Goal: Task Accomplishment & Management: Use online tool/utility

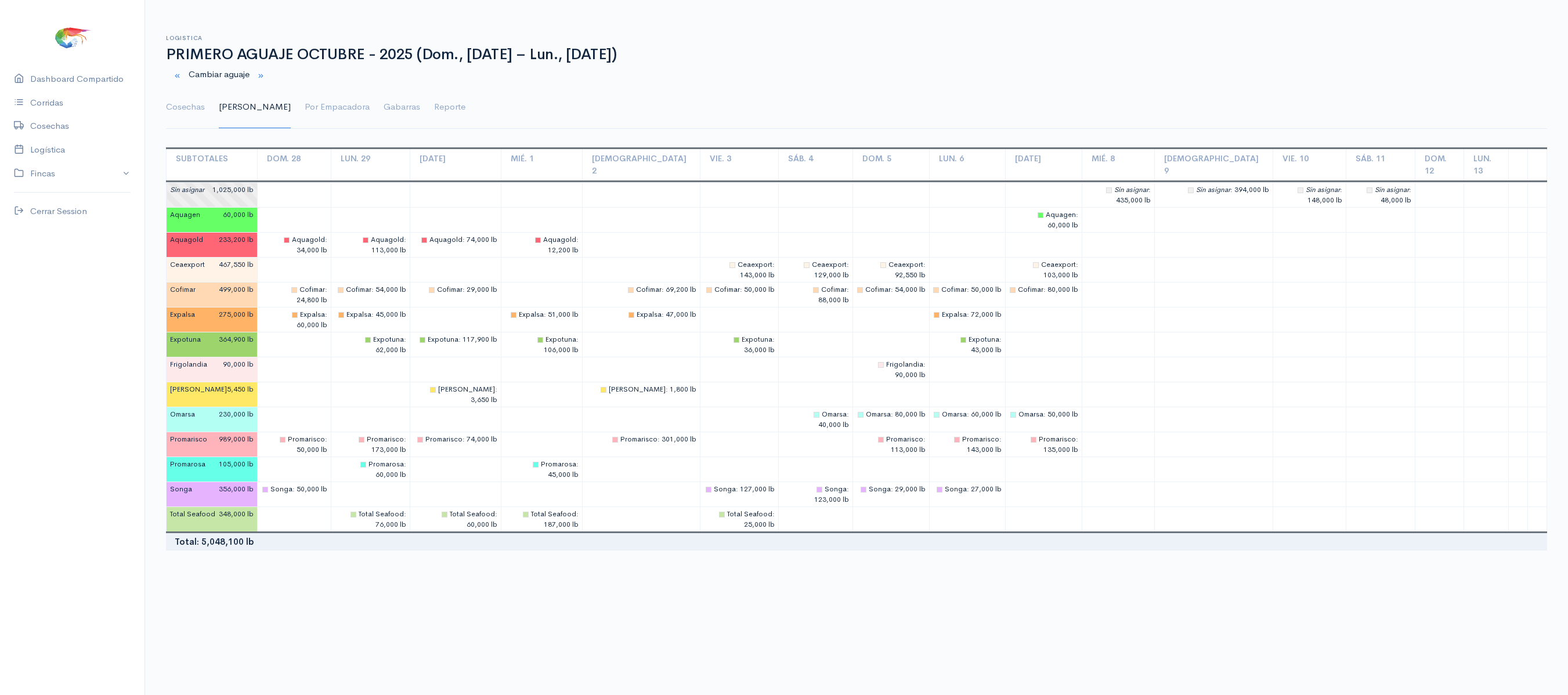
scroll to position [21, 0]
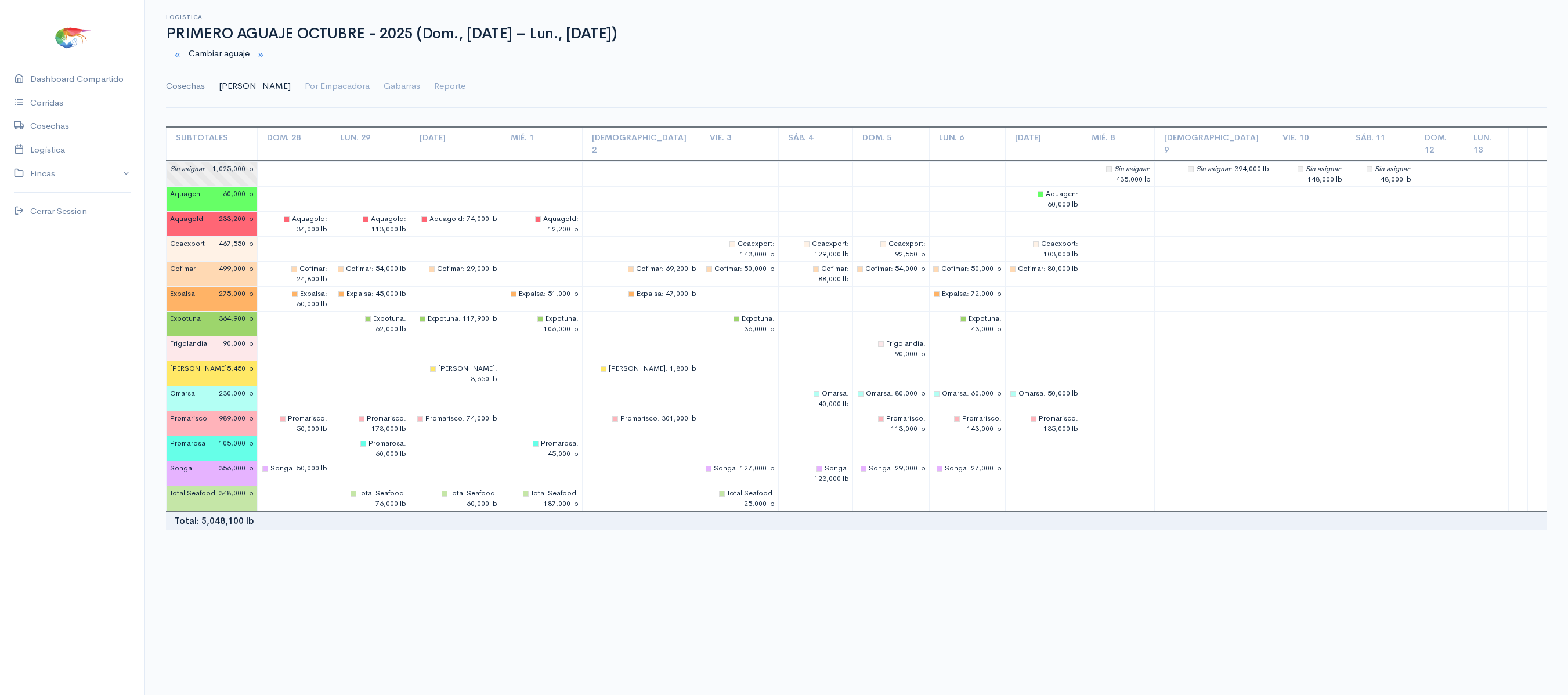
click at [180, 92] on link "Cosechas" at bounding box center [185, 86] width 39 height 42
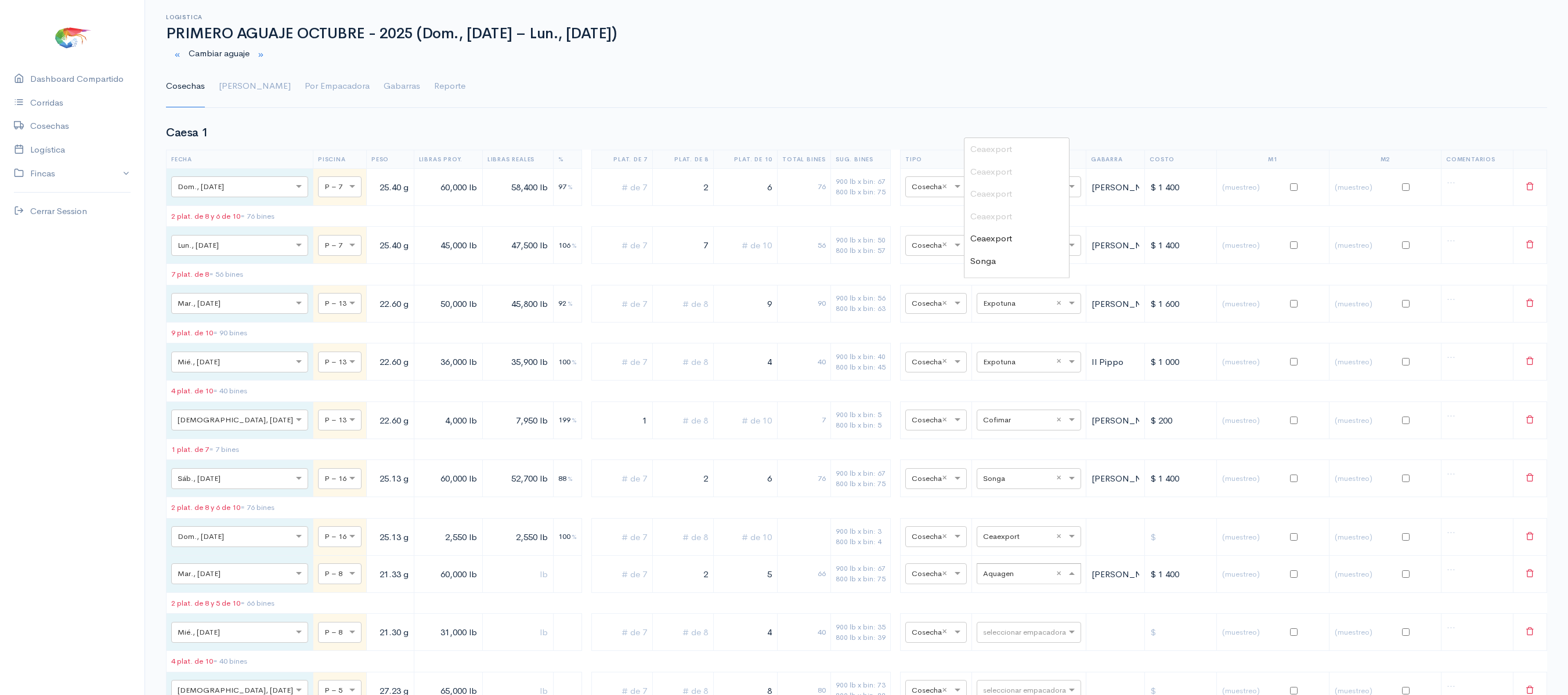
click at [1017, 580] on input "text" at bounding box center [1019, 573] width 71 height 13
type input "expo"
click at [230, 95] on link "Gantt" at bounding box center [255, 86] width 72 height 42
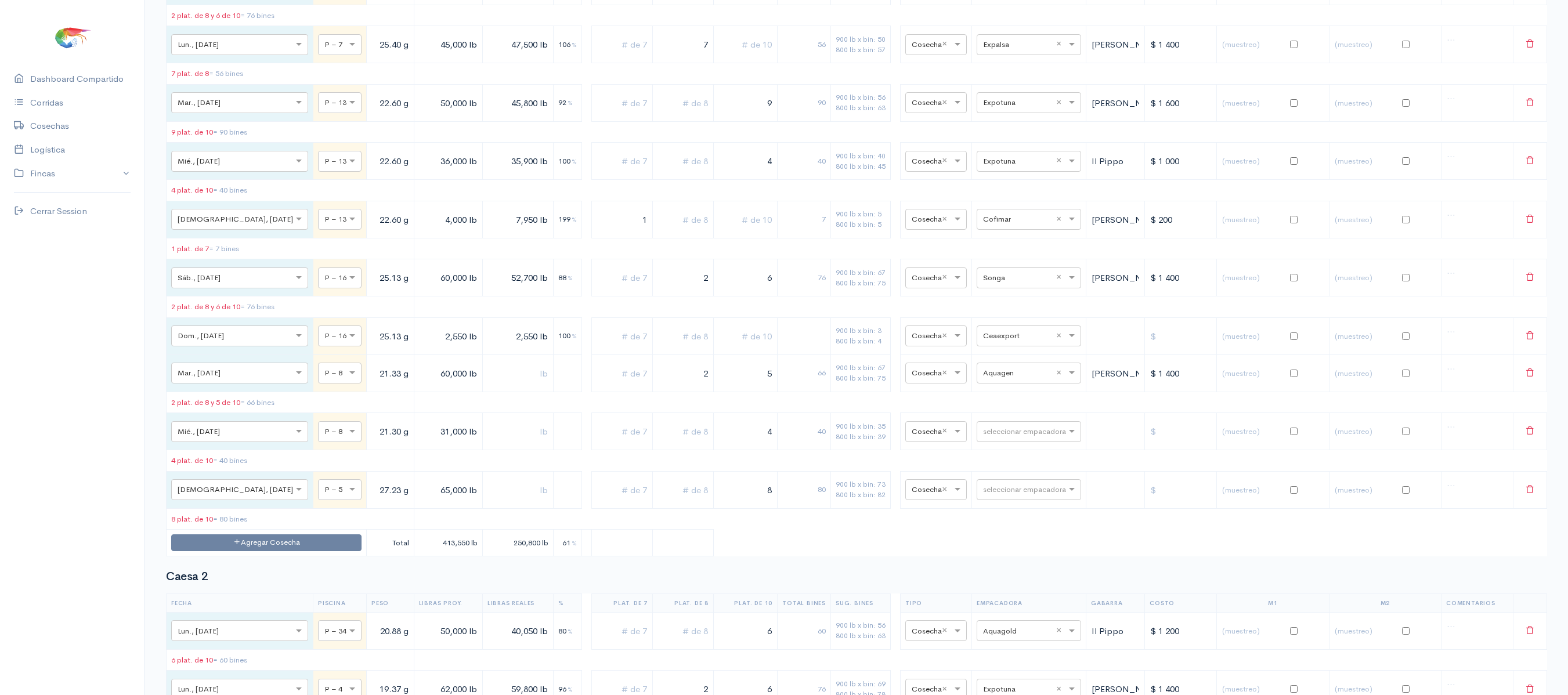
scroll to position [222, 0]
click at [1007, 382] on div "seleccionar empacadora × Aquagen ×" at bounding box center [1029, 372] width 104 height 21
type input "expo"
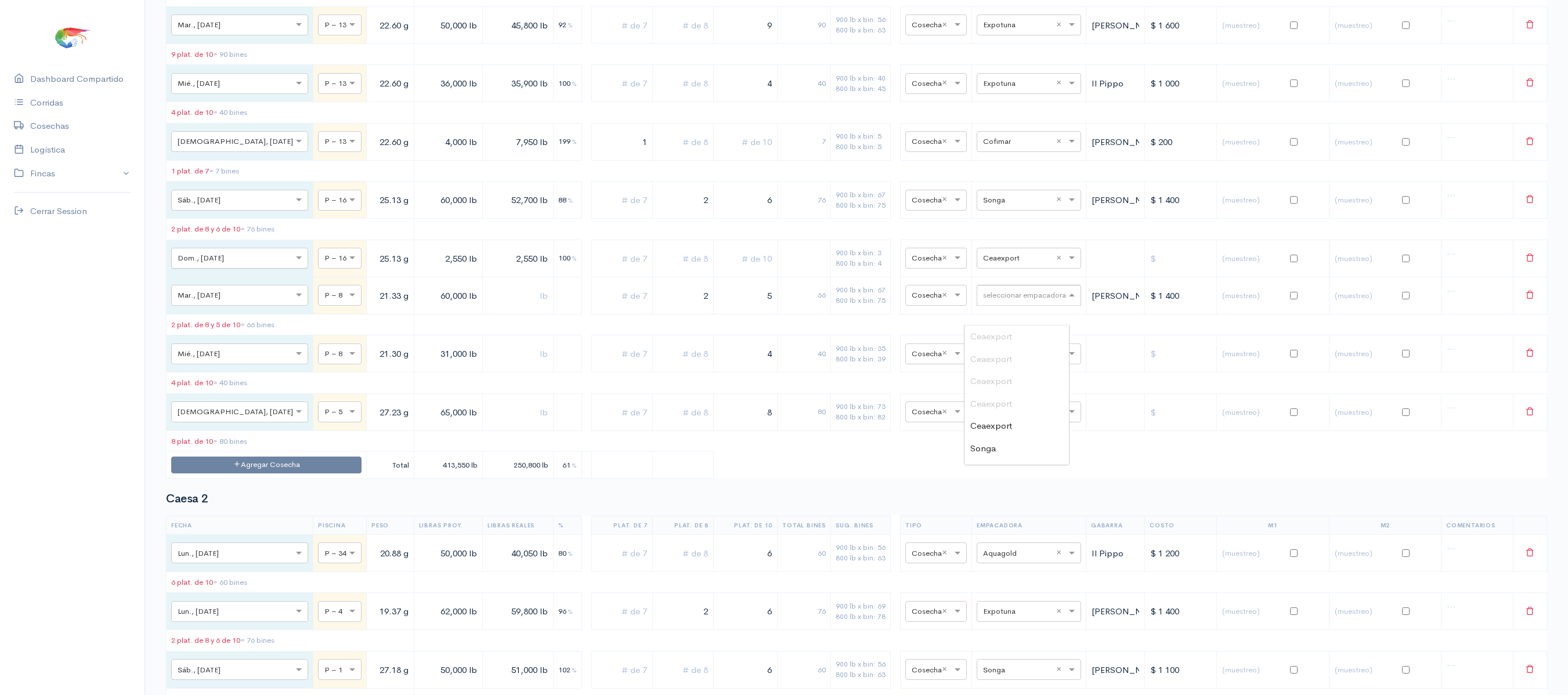
scroll to position [0, 0]
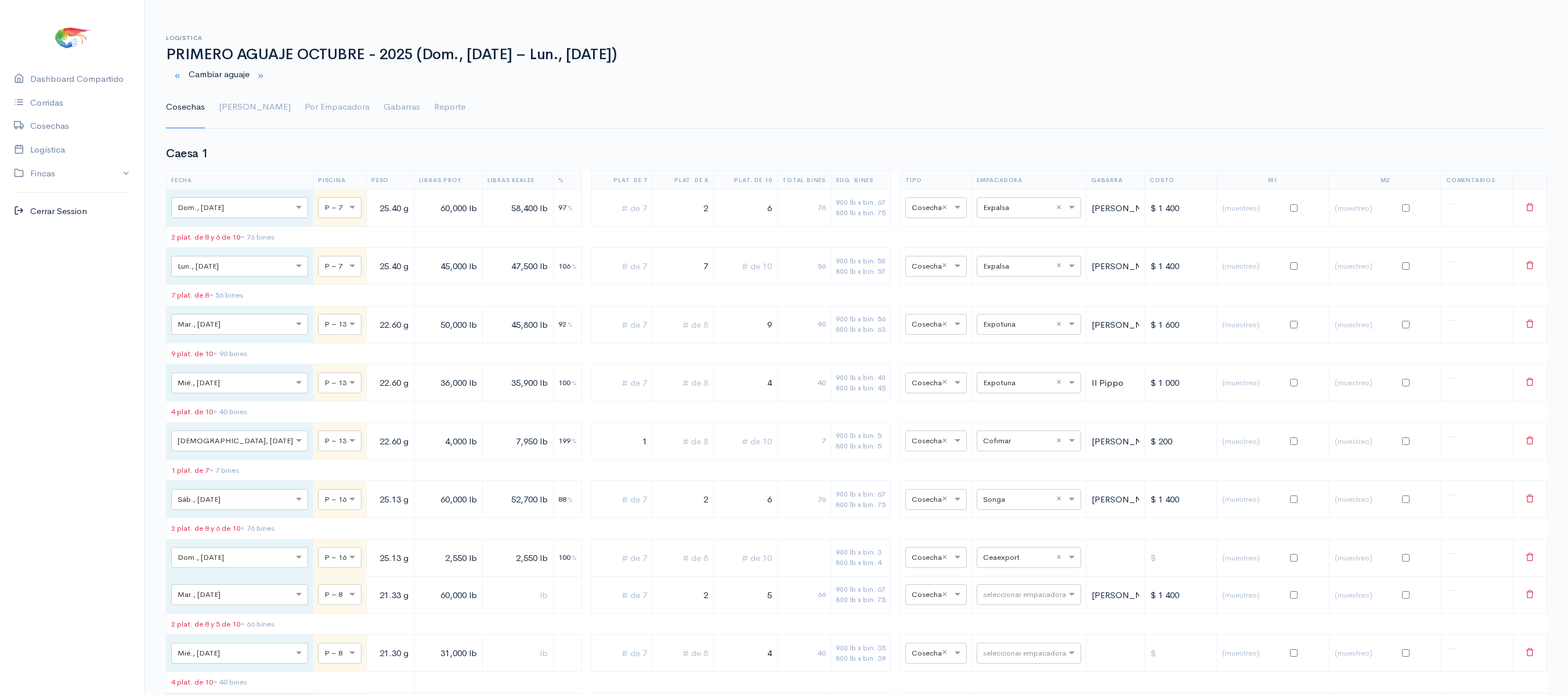
click at [89, 205] on link "Cerrar Session" at bounding box center [72, 211] width 144 height 24
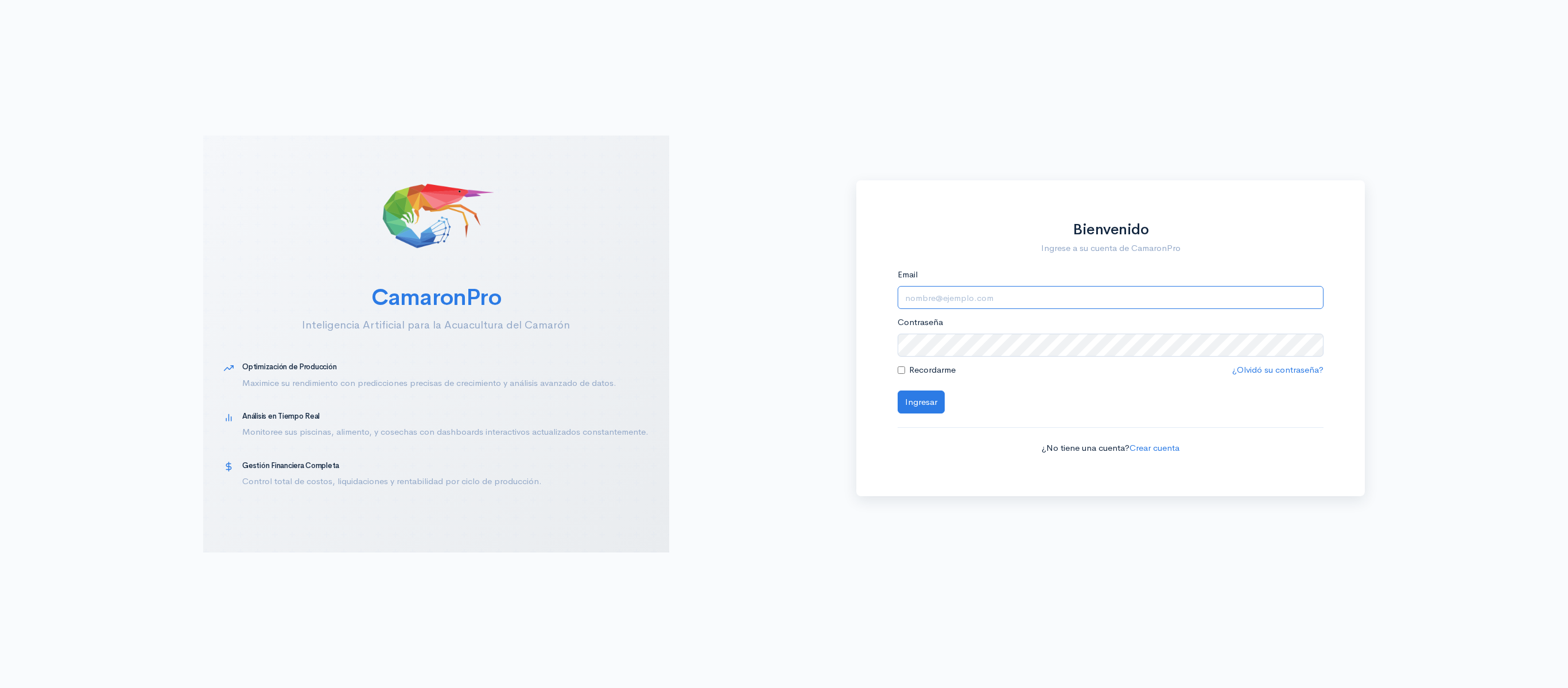
click at [1061, 293] on input "Email" at bounding box center [1110, 298] width 426 height 24
click at [1053, 303] on input "Email" at bounding box center [1110, 298] width 426 height 24
type input "logistica@segesa.com.ec"
click at [897, 390] on button "Ingresar" at bounding box center [921, 402] width 47 height 24
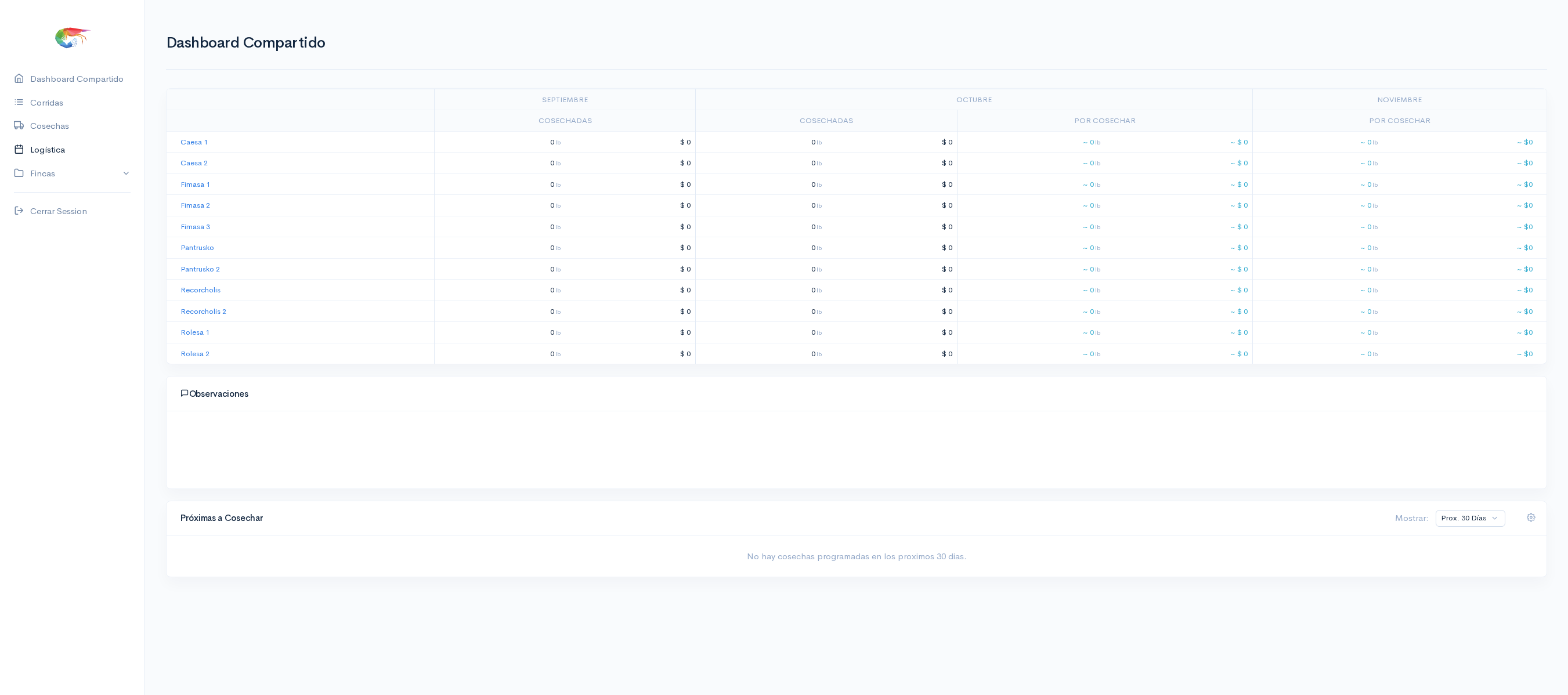
click at [35, 143] on link "Logística" at bounding box center [72, 150] width 144 height 24
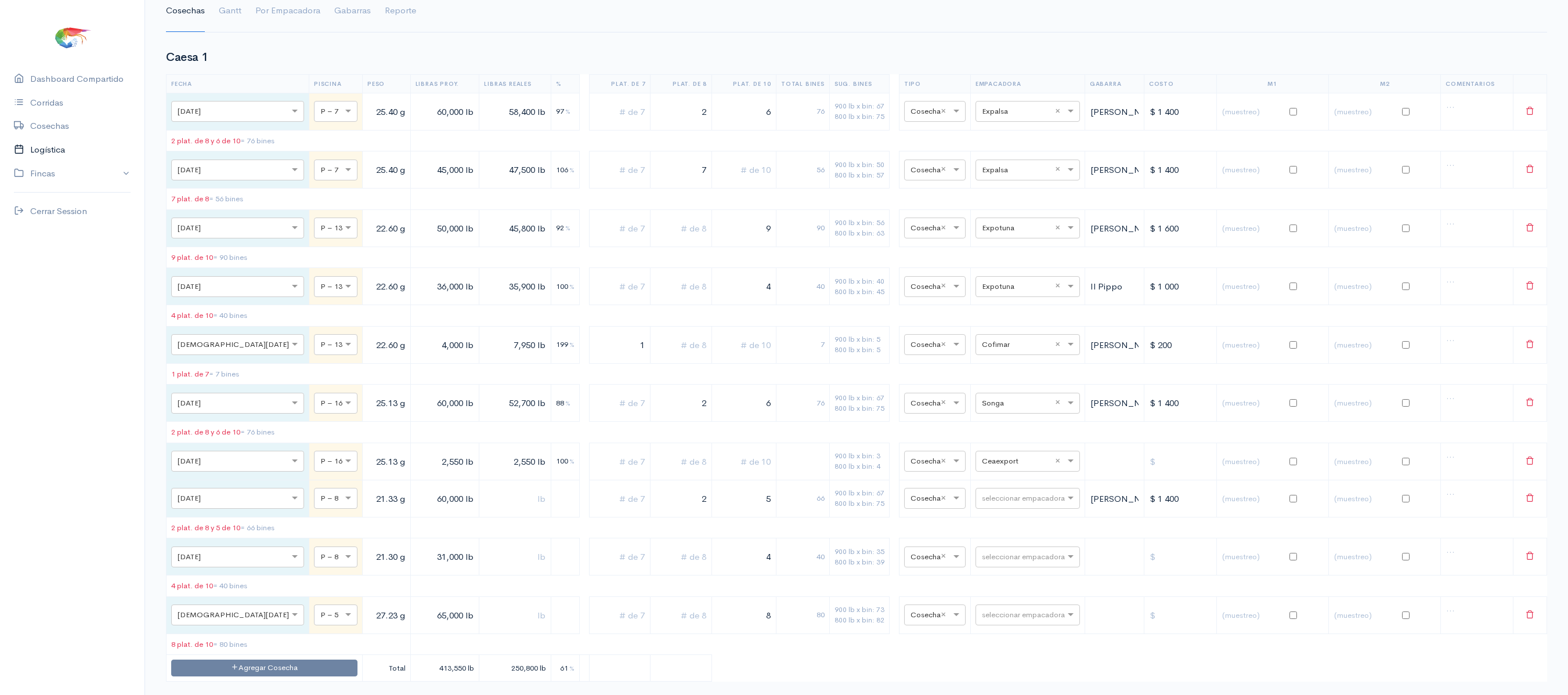
scroll to position [99, 0]
click at [1003, 502] on input "text" at bounding box center [1017, 495] width 71 height 13
type input "export"
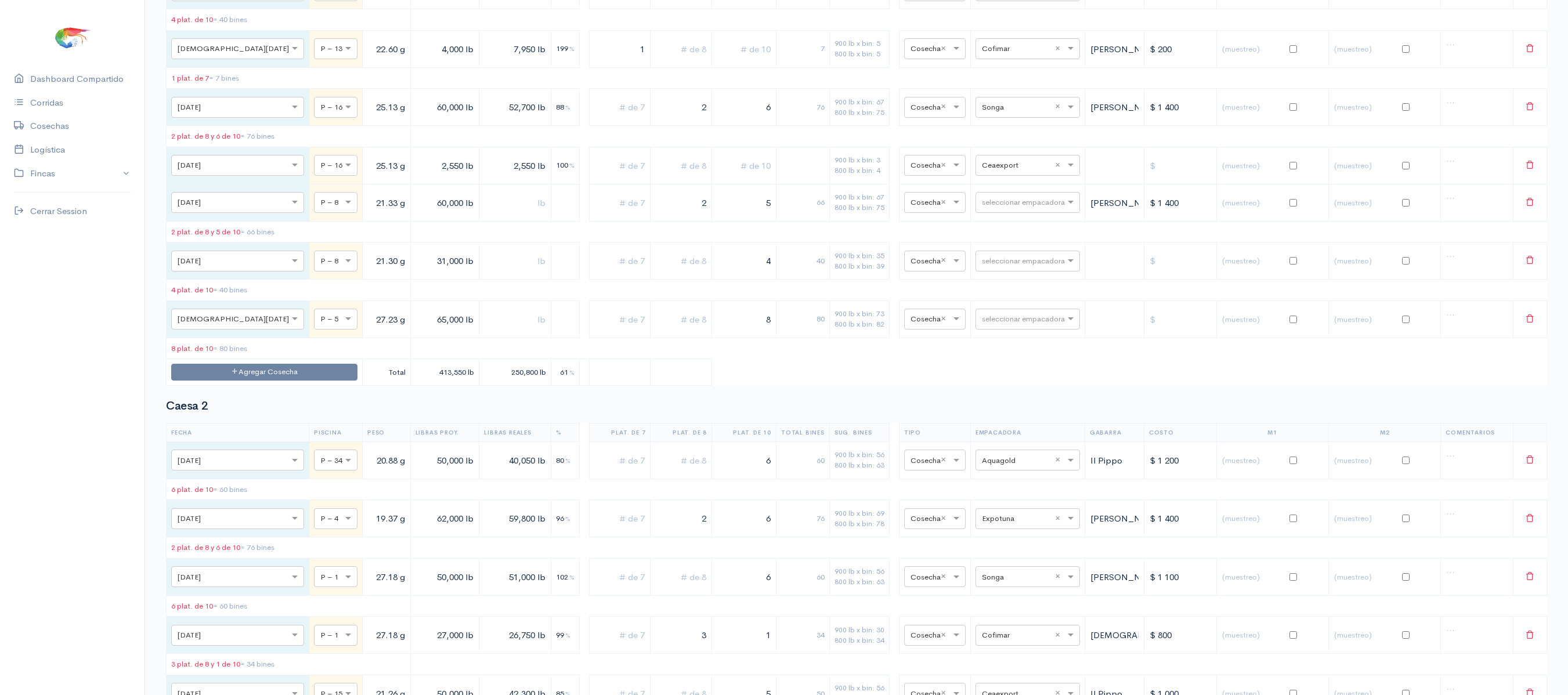
scroll to position [394, 0]
click at [1002, 207] on input "text" at bounding box center [1017, 200] width 71 height 13
type input "aq"
click at [1003, 245] on span "Aquagen" at bounding box center [988, 242] width 36 height 11
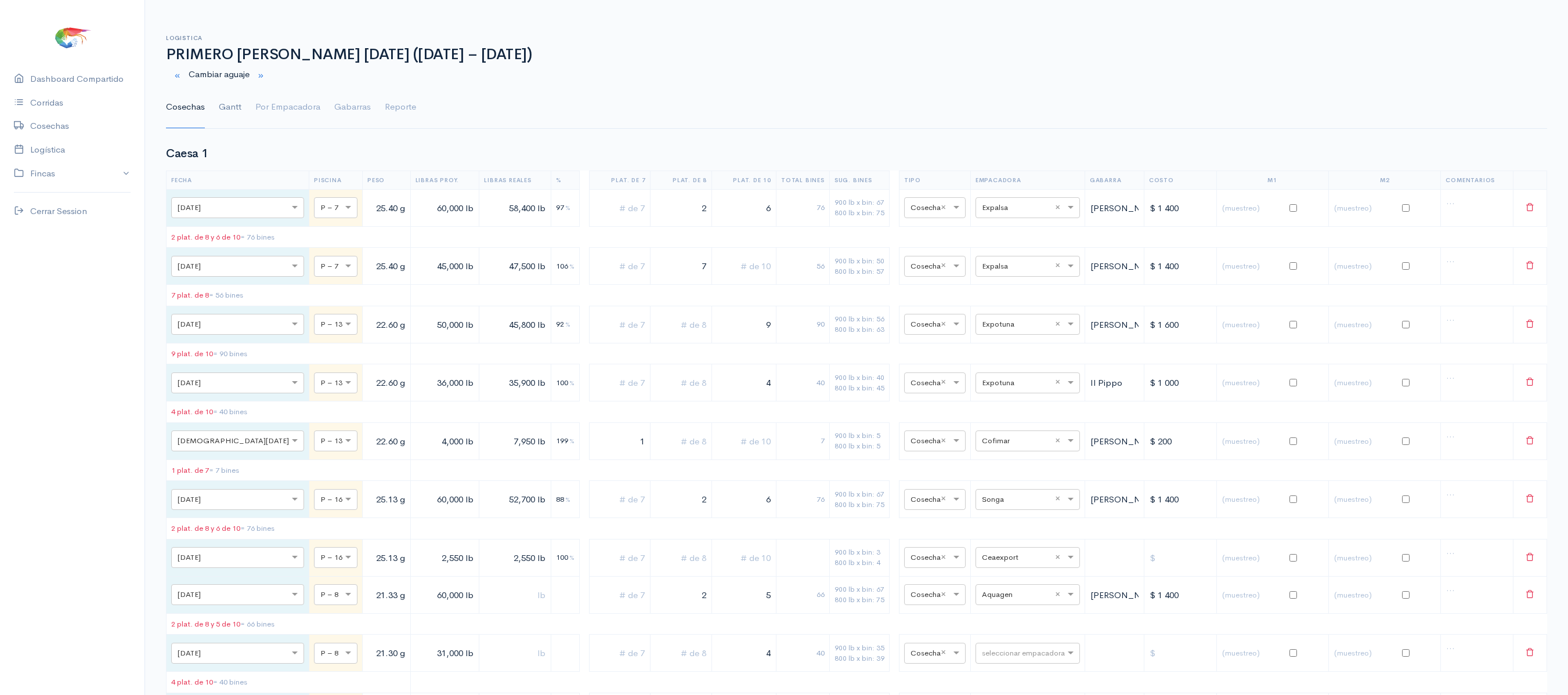
click at [232, 120] on link "Gantt" at bounding box center [230, 107] width 22 height 42
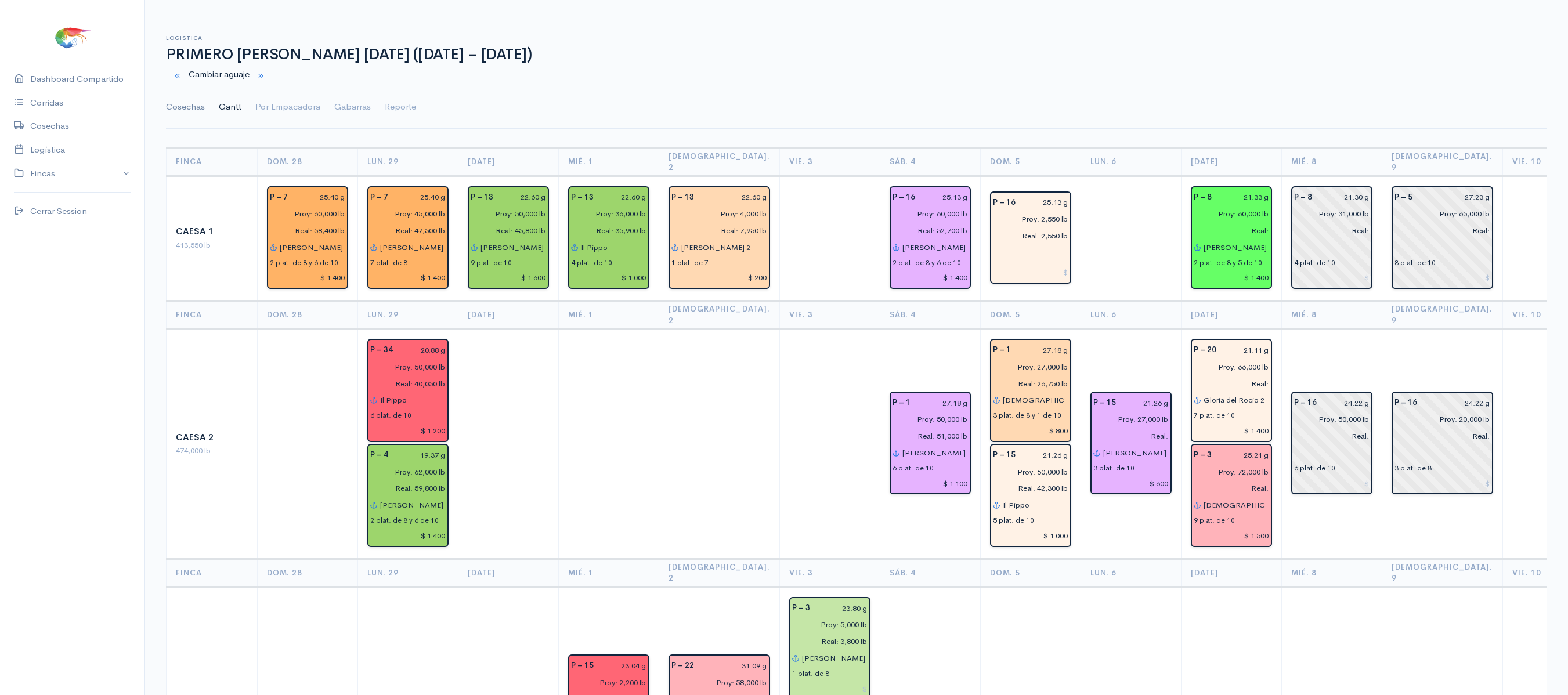
click at [199, 102] on link "Cosechas" at bounding box center [185, 107] width 39 height 42
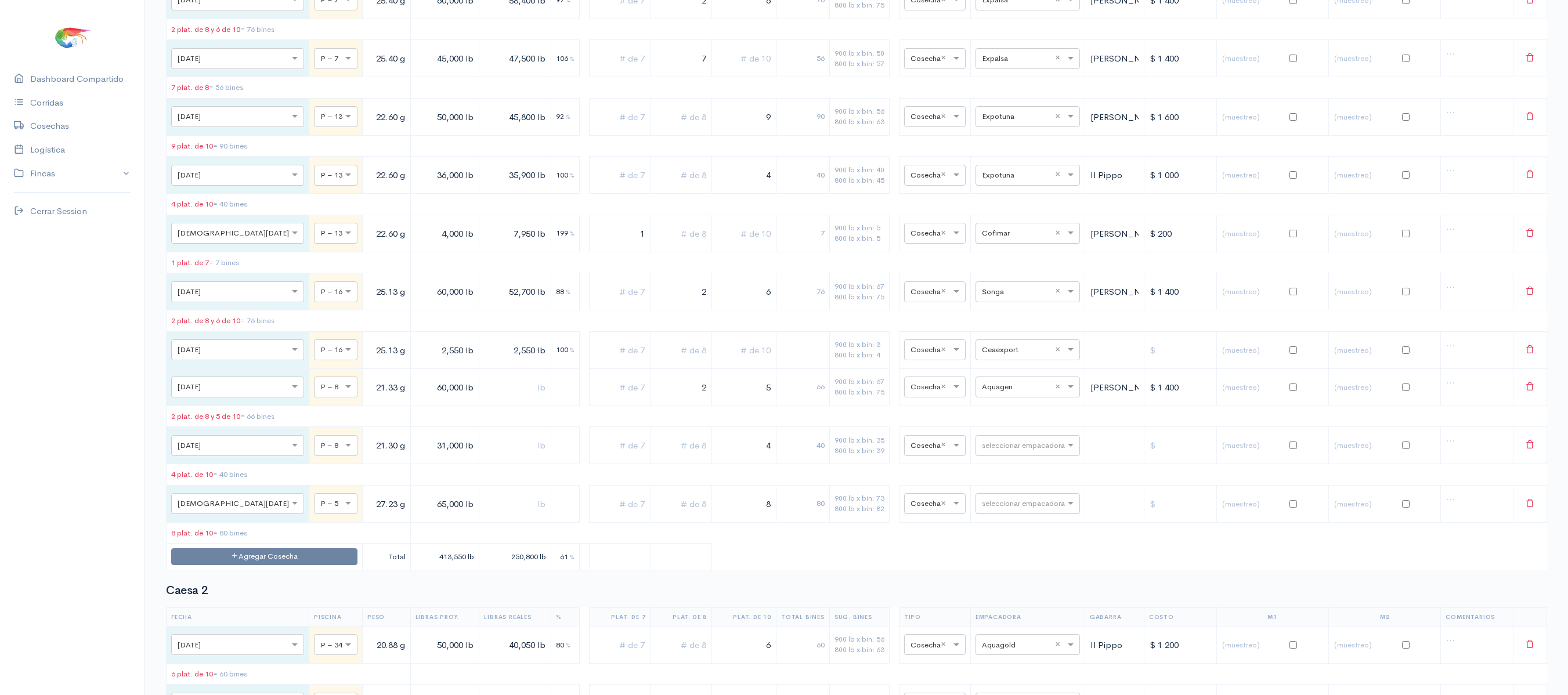
scroll to position [209, 0]
click at [1011, 396] on div "seleccionar empacadora × Aquagen ×" at bounding box center [1027, 385] width 104 height 21
type input "expo"
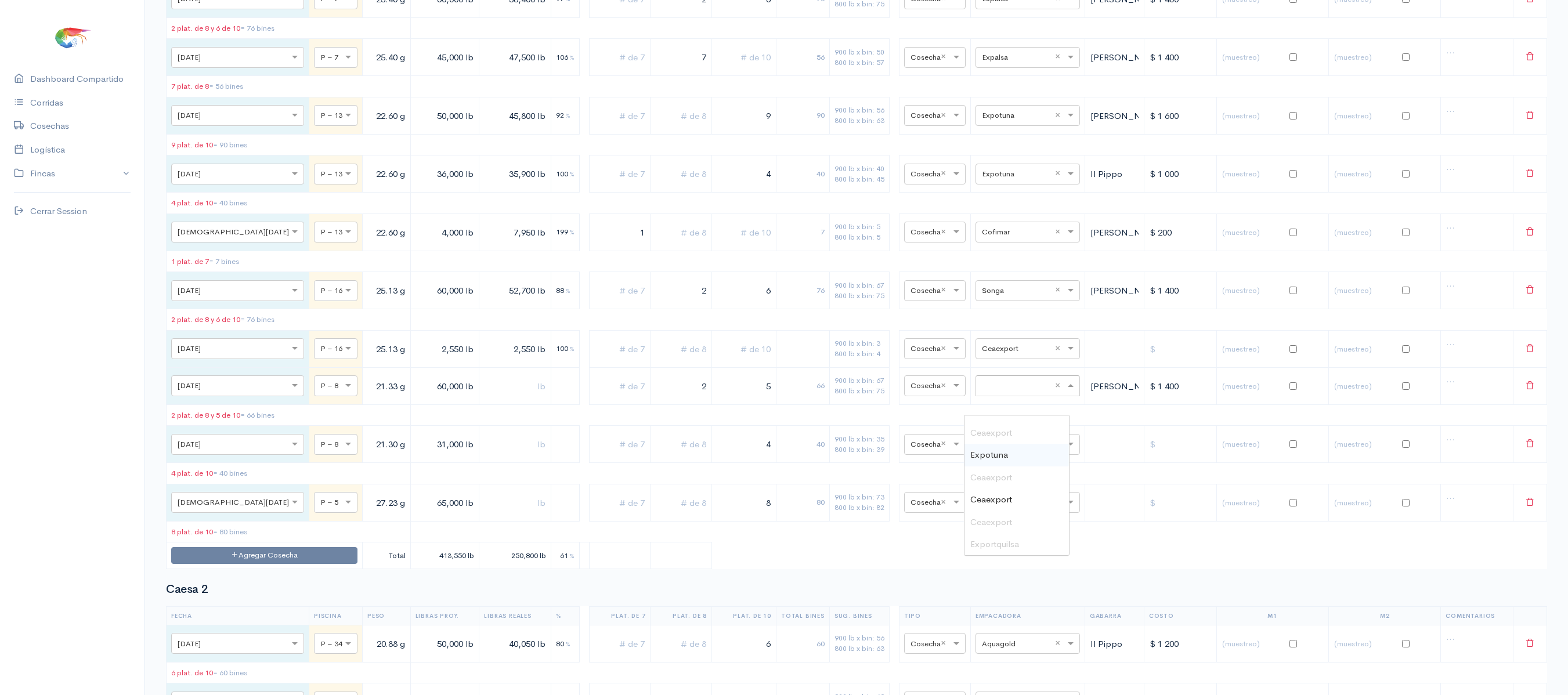
click at [1007, 569] on table "Fecha Piscina Peso Libras Proy. Libras Reales % Plat. de 7 Plat. de 8 Plat. de …" at bounding box center [856, 266] width 1381 height 607
click at [1021, 391] on input "text" at bounding box center [1017, 385] width 71 height 13
click at [1019, 544] on span "Exportquilsa" at bounding box center [994, 543] width 48 height 11
click at [1011, 541] on span "Exportquilsa" at bounding box center [994, 543] width 48 height 11
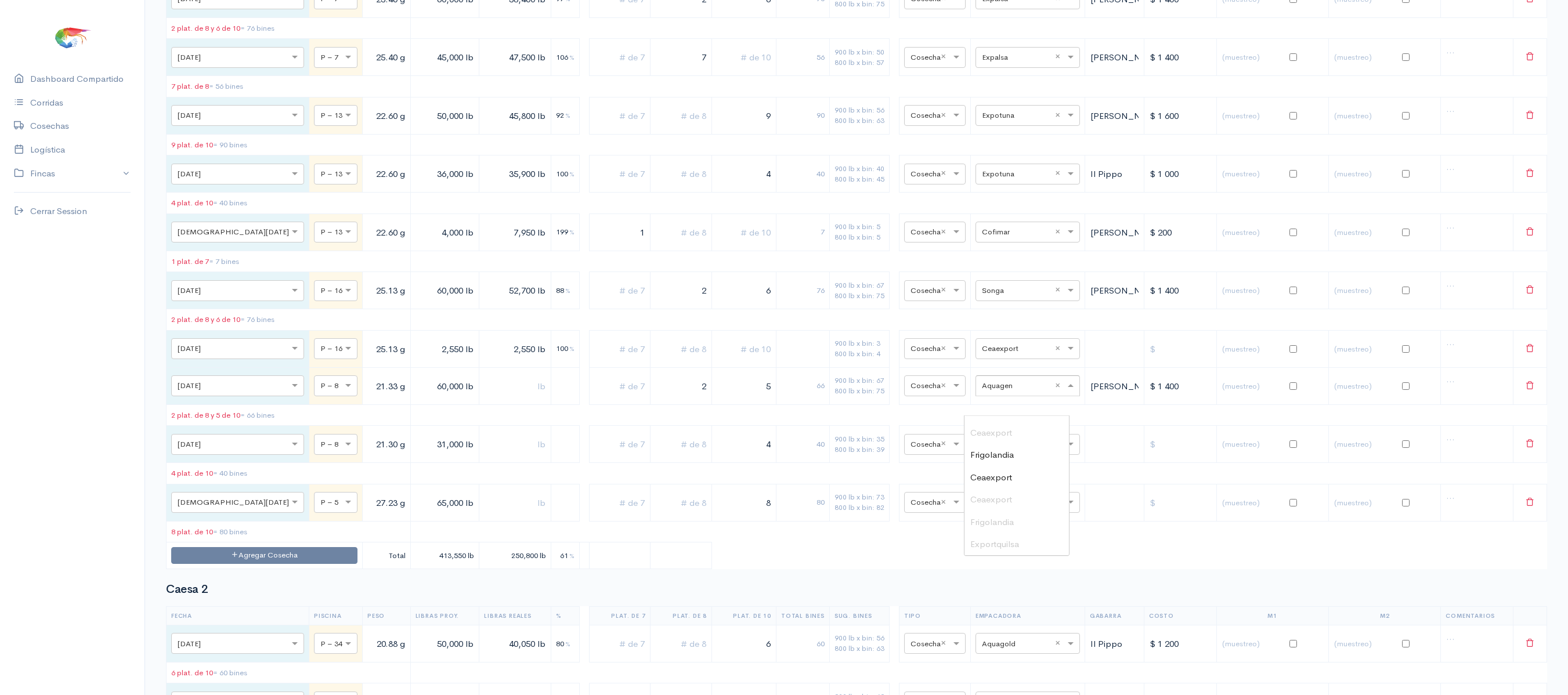
click at [1011, 541] on span "Exportquilsa" at bounding box center [994, 543] width 48 height 11
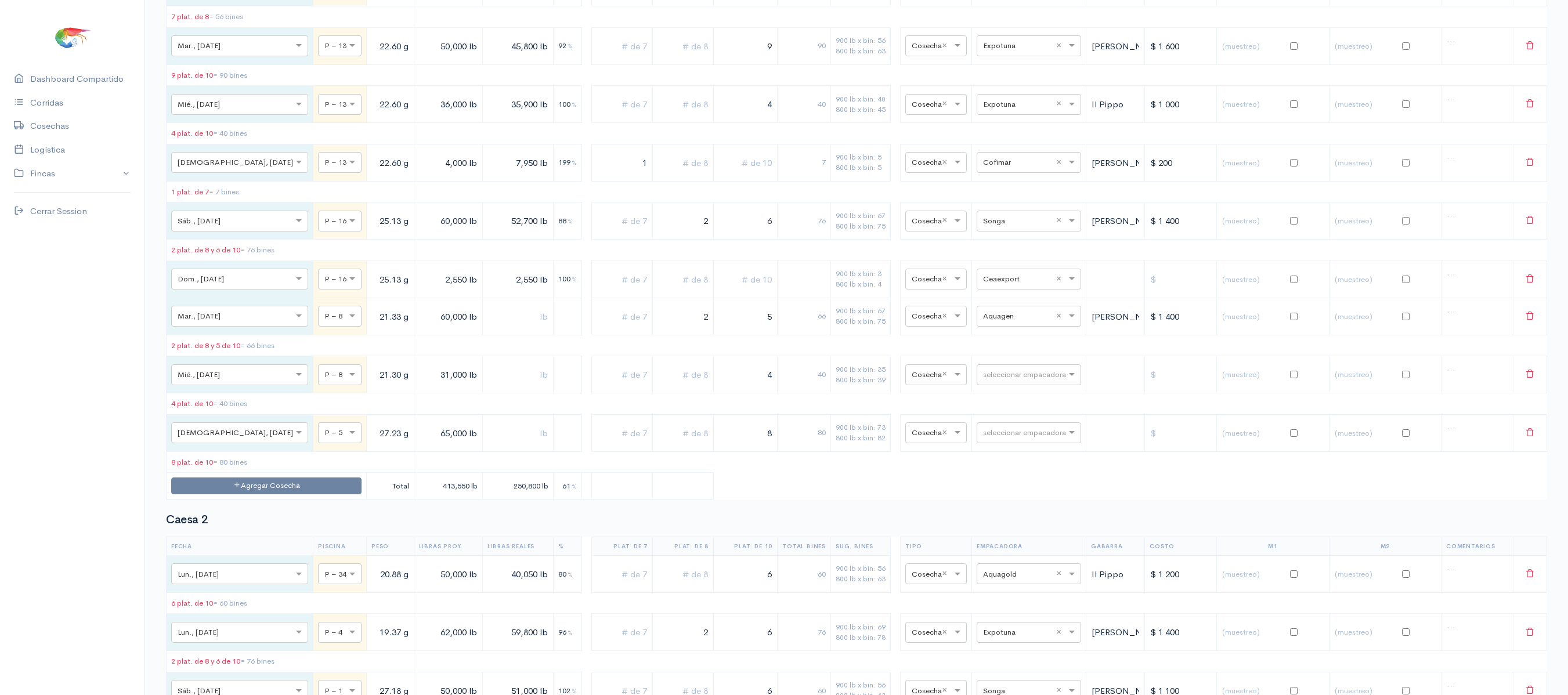
scroll to position [290, 0]
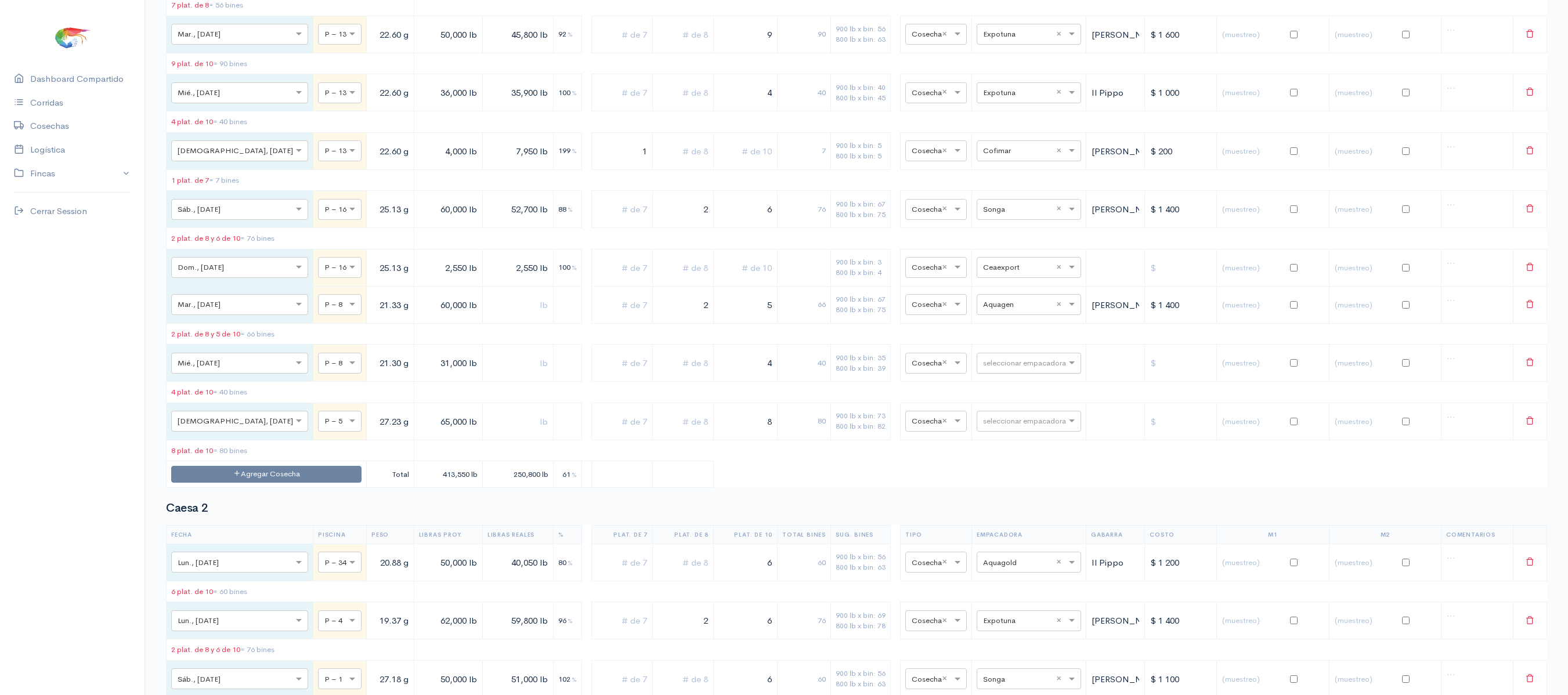
click at [1040, 369] on input "text" at bounding box center [1019, 362] width 71 height 13
click at [1010, 510] on div "Frigolandia" at bounding box center [1017, 502] width 104 height 22
click at [1013, 369] on input "text" at bounding box center [1019, 362] width 71 height 13
click at [1013, 521] on span "Exportquilsa" at bounding box center [994, 523] width 48 height 11
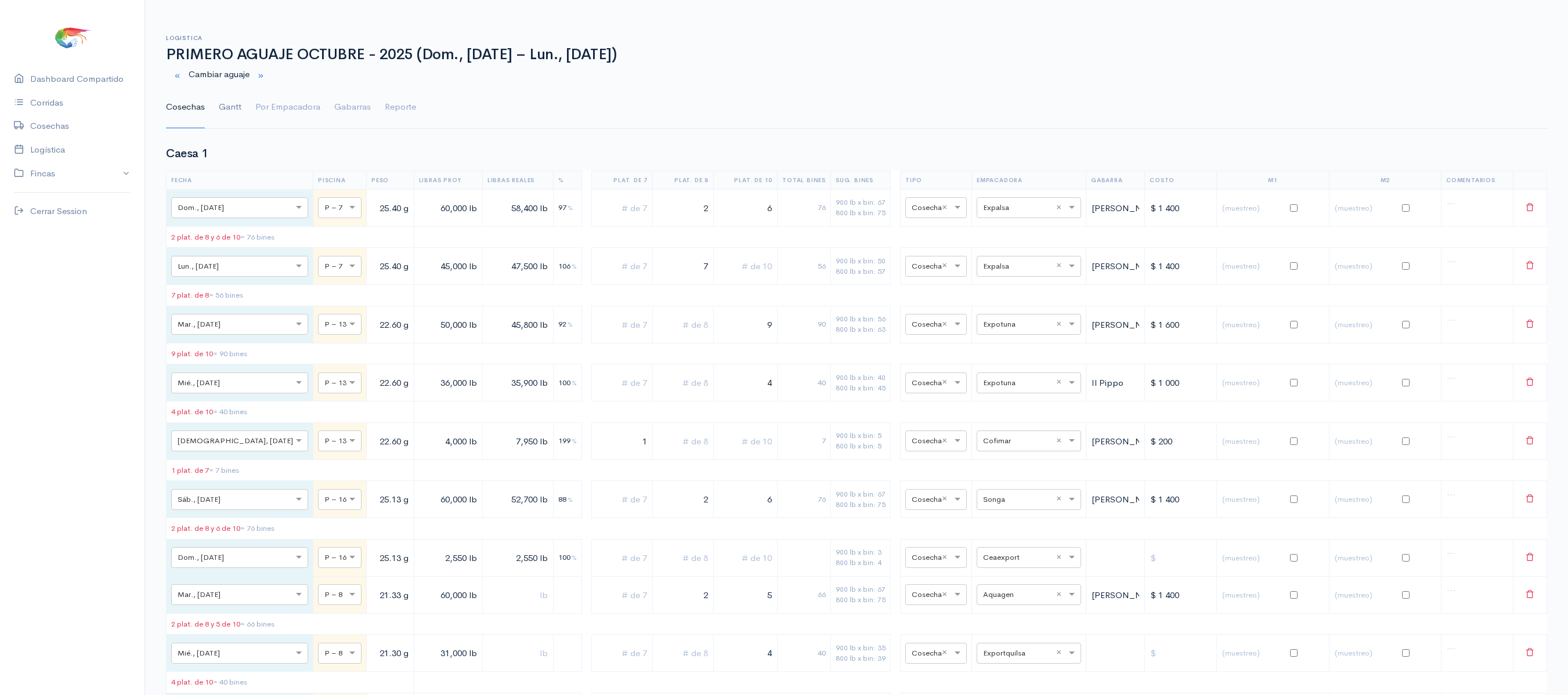
click at [235, 104] on link "Gantt" at bounding box center [230, 107] width 22 height 42
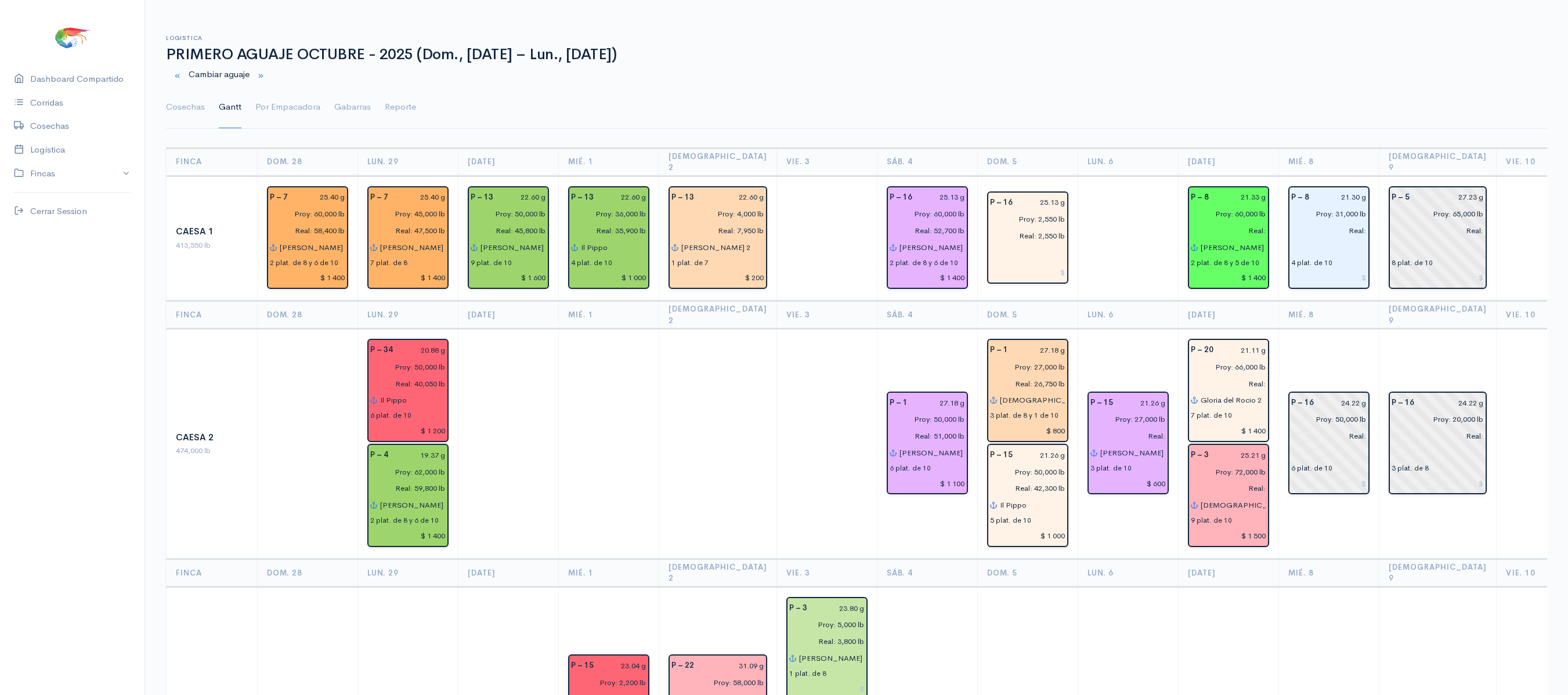
click at [1107, 228] on td at bounding box center [1128, 238] width 101 height 125
click at [178, 104] on link "Cosechas" at bounding box center [185, 107] width 39 height 42
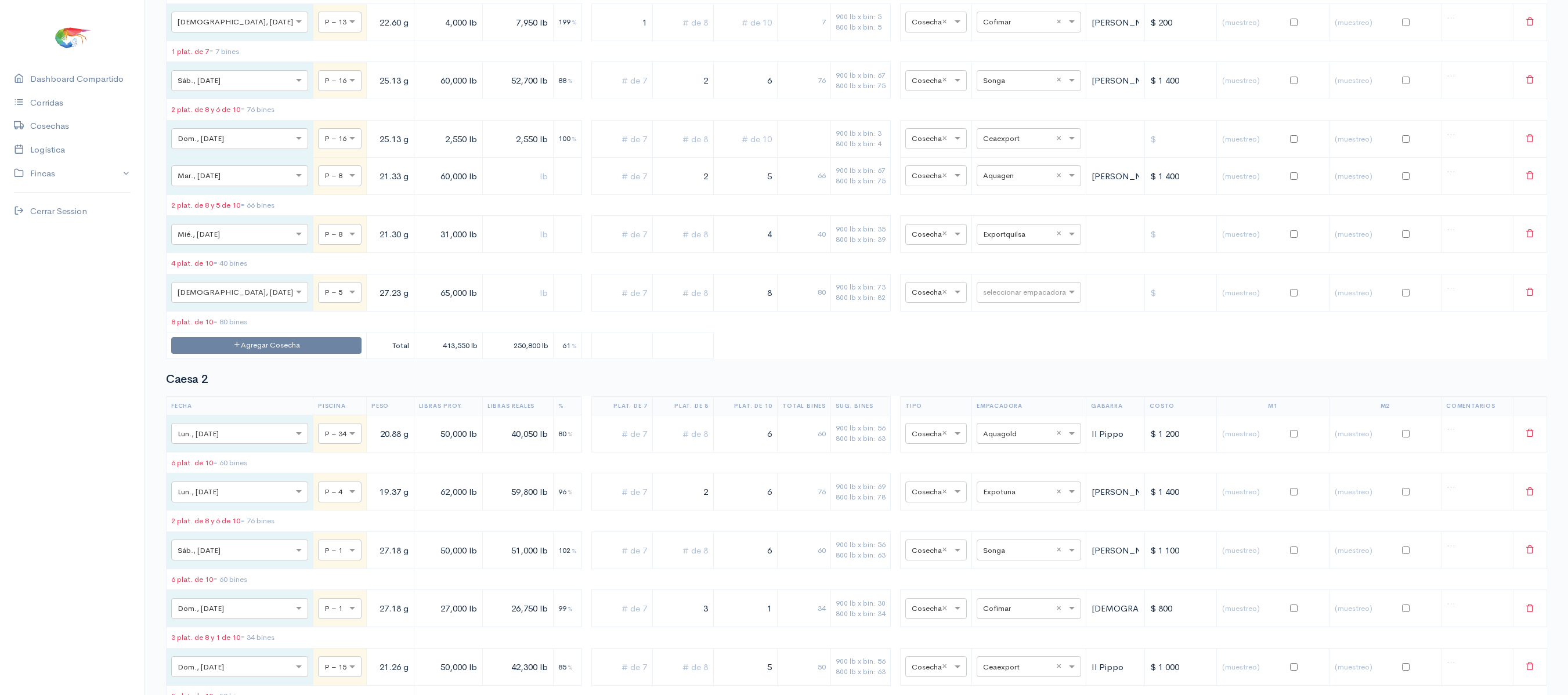
scroll to position [417, 0]
click at [995, 183] on input "text" at bounding box center [1019, 176] width 71 height 13
type input "expo"
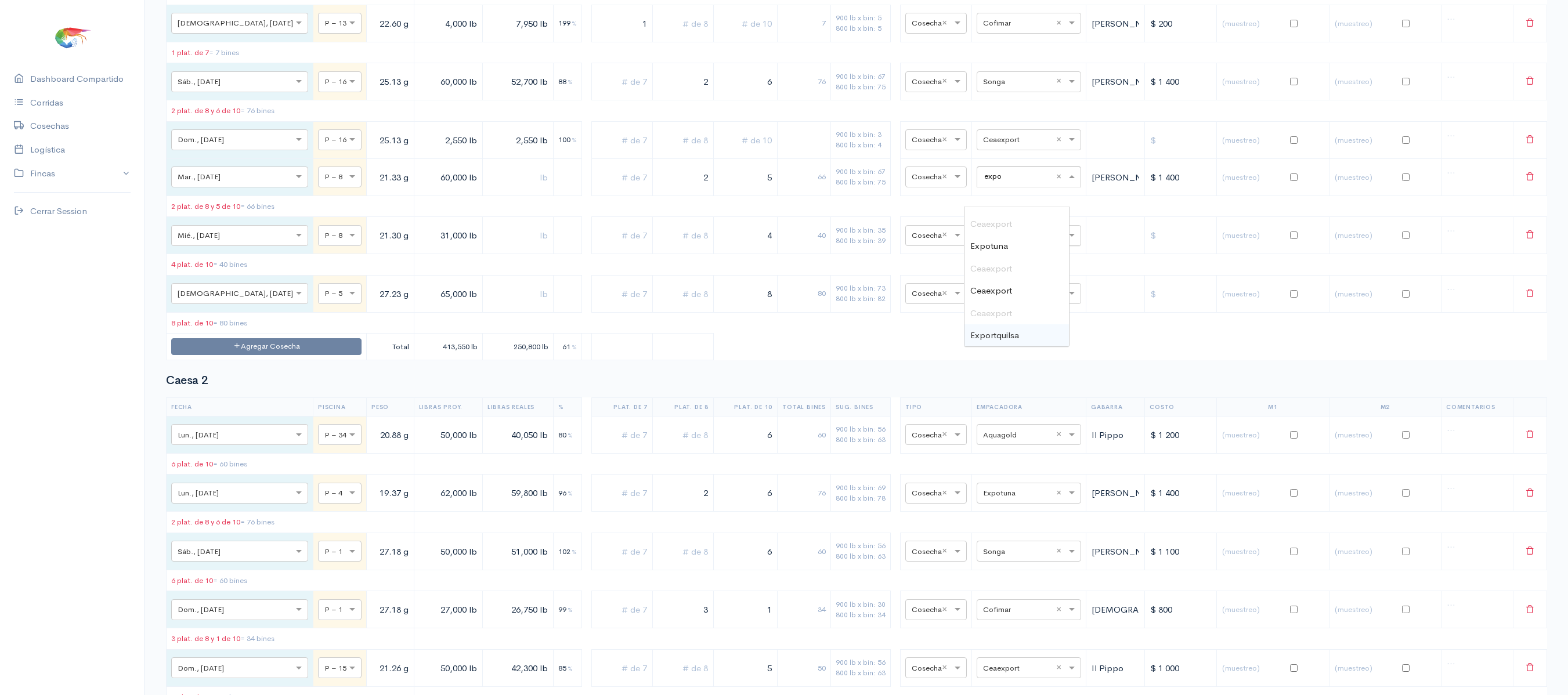
click at [1010, 338] on span "Exportquilsa" at bounding box center [994, 335] width 48 height 11
click at [1010, 338] on table "Fecha Piscina Peso Libras Proy. Libras Reales % Plat. de 7 Plat. de 8 Plat. de …" at bounding box center [856, 57] width 1381 height 607
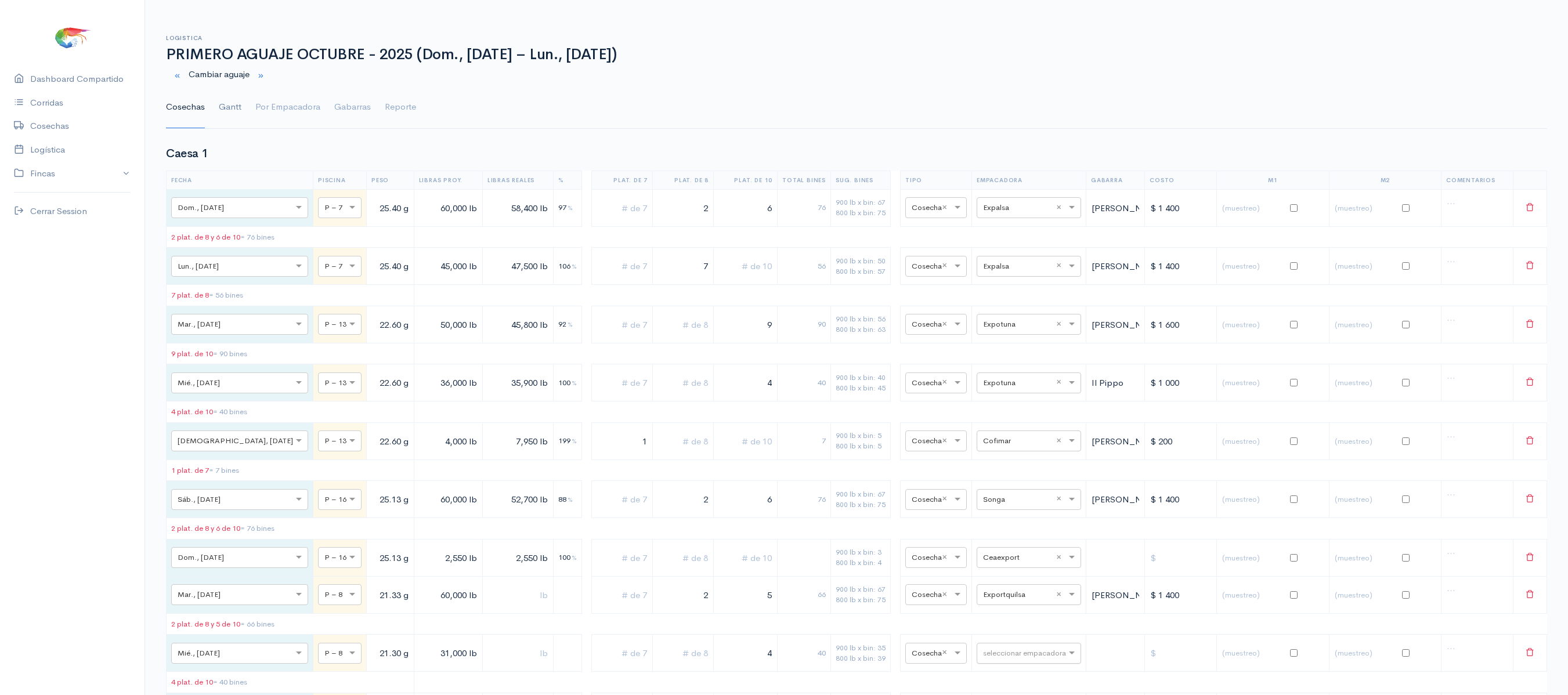
click at [232, 112] on link "Gantt" at bounding box center [230, 107] width 22 height 42
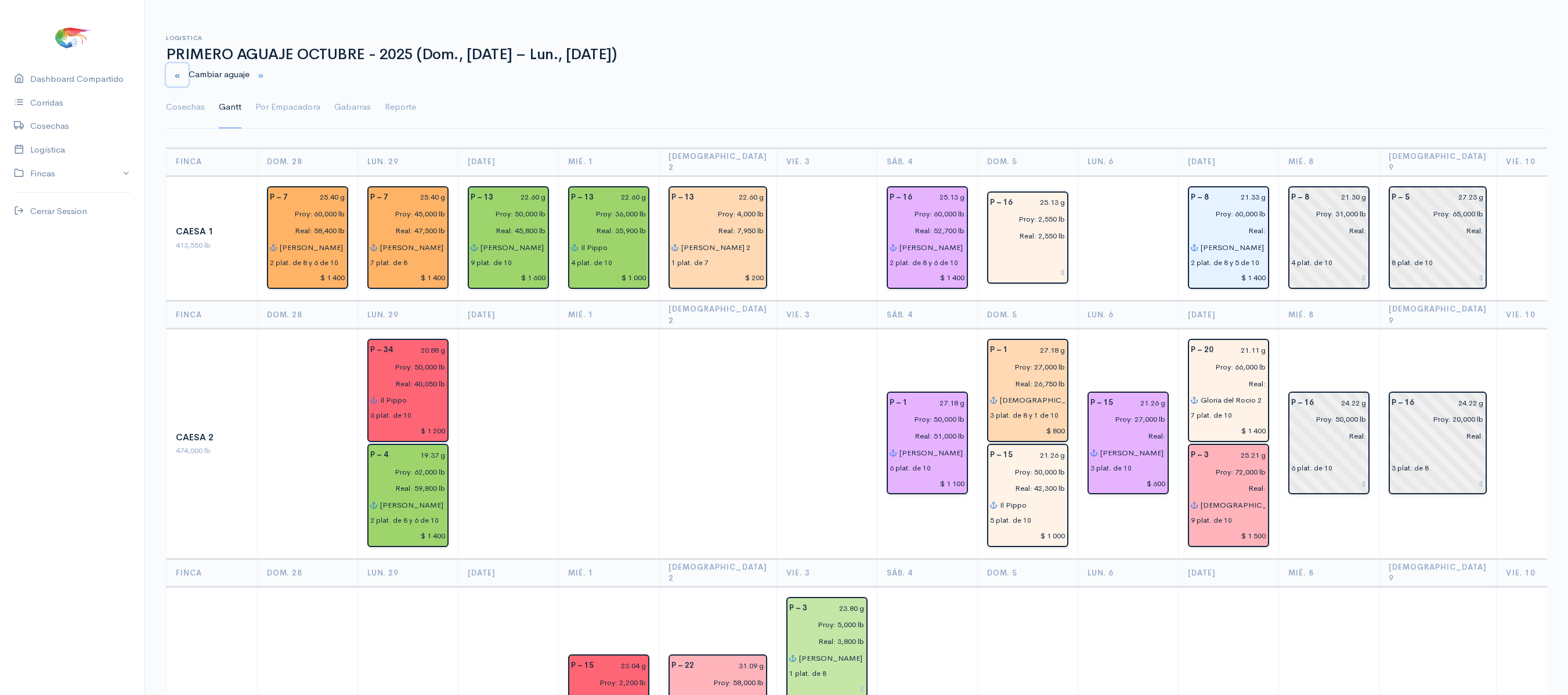
click at [181, 74] on small "button" at bounding box center [177, 76] width 7 height 7
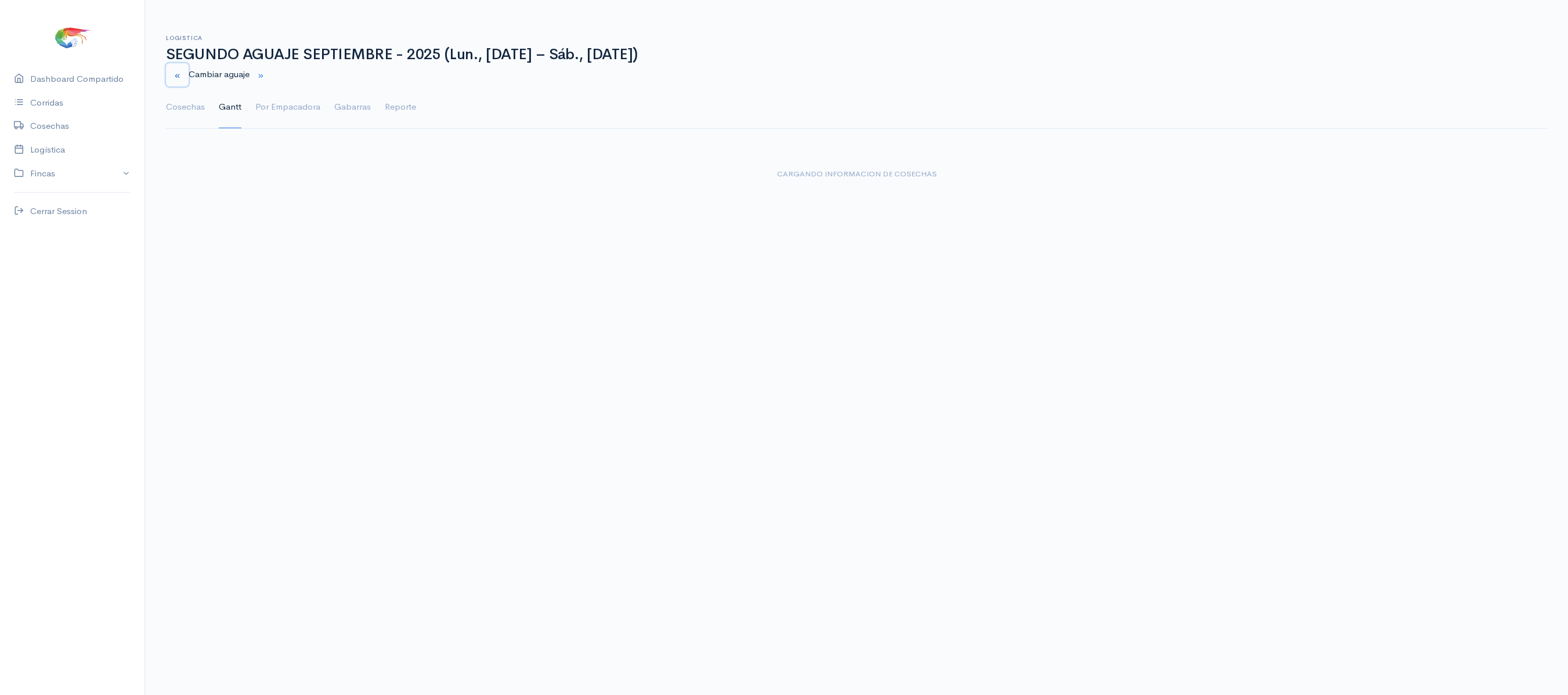
click at [181, 74] on small "button" at bounding box center [177, 76] width 7 height 7
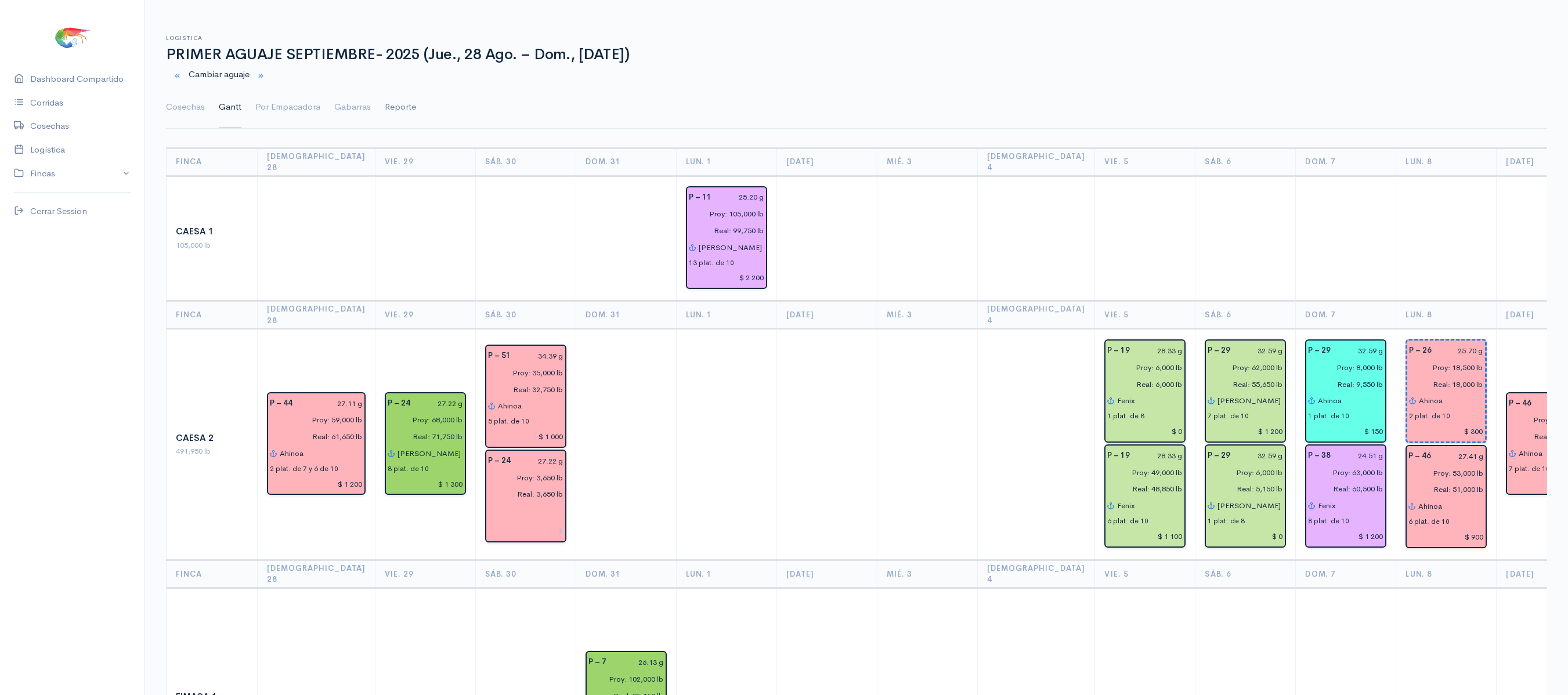
click at [395, 115] on link "Reporte" at bounding box center [401, 107] width 31 height 42
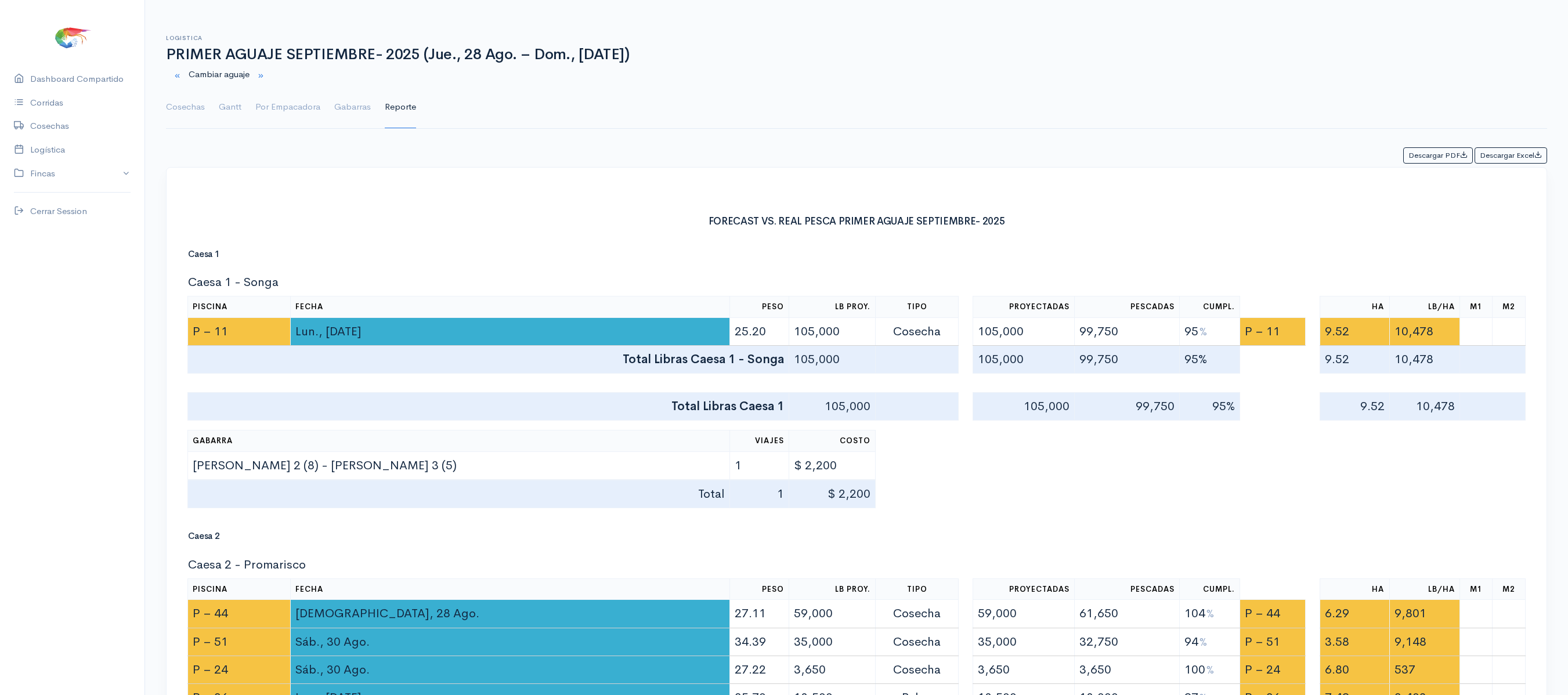
click at [241, 101] on ul "Cosechas Gantt Por Empacadora Gabarras Reporte" at bounding box center [856, 107] width 1381 height 42
click at [262, 81] on button "button" at bounding box center [261, 75] width 22 height 24
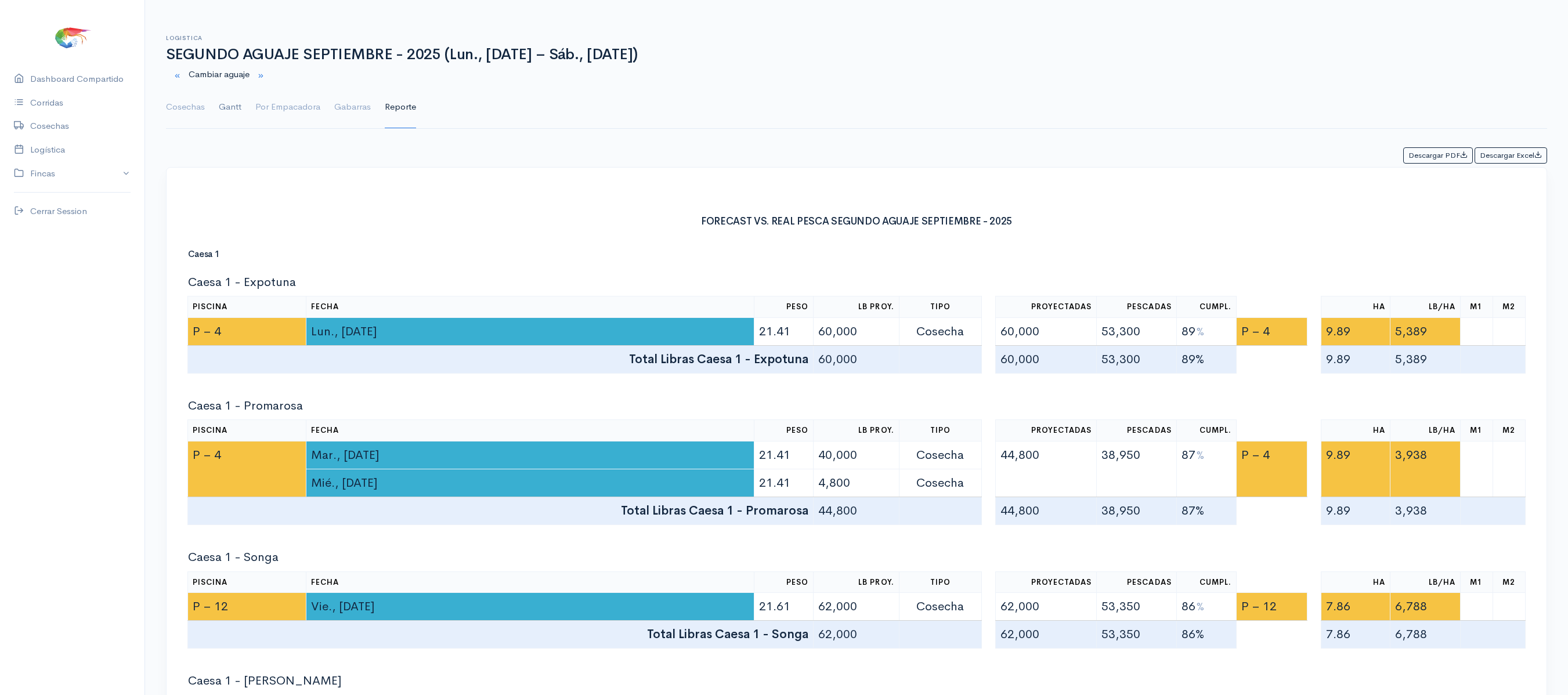
click at [220, 104] on link "Gantt" at bounding box center [230, 107] width 22 height 42
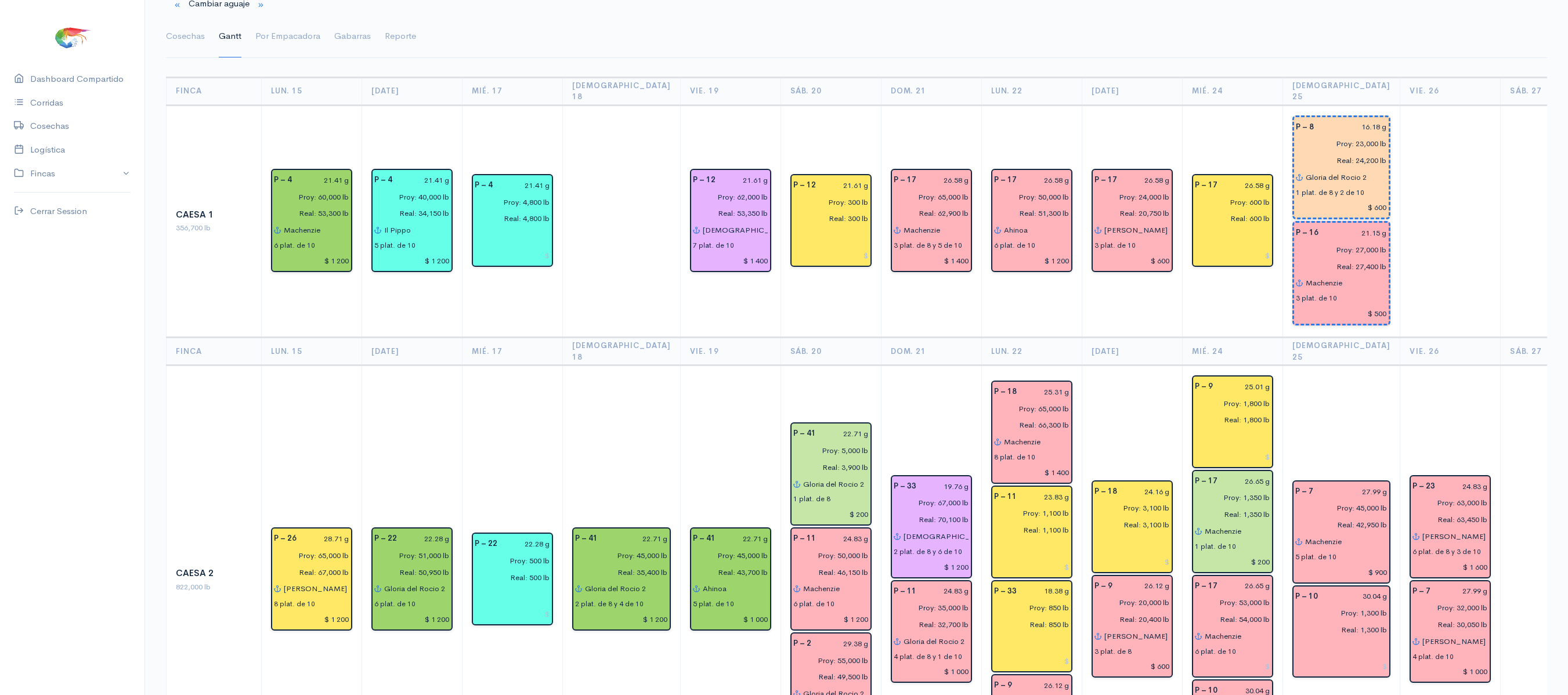
scroll to position [70, 0]
click at [178, 2] on small "button" at bounding box center [177, 6] width 7 height 7
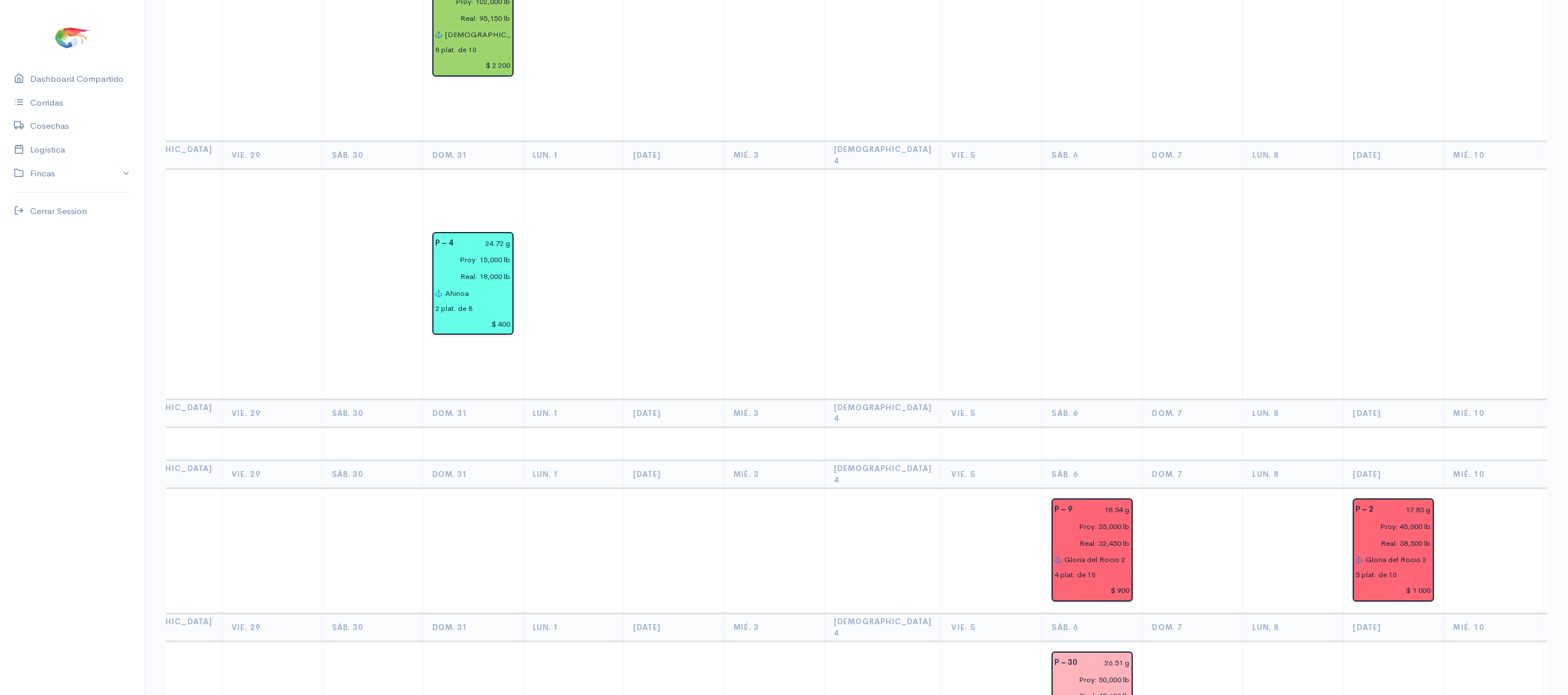
scroll to position [0, 0]
